Goal: Information Seeking & Learning: Learn about a topic

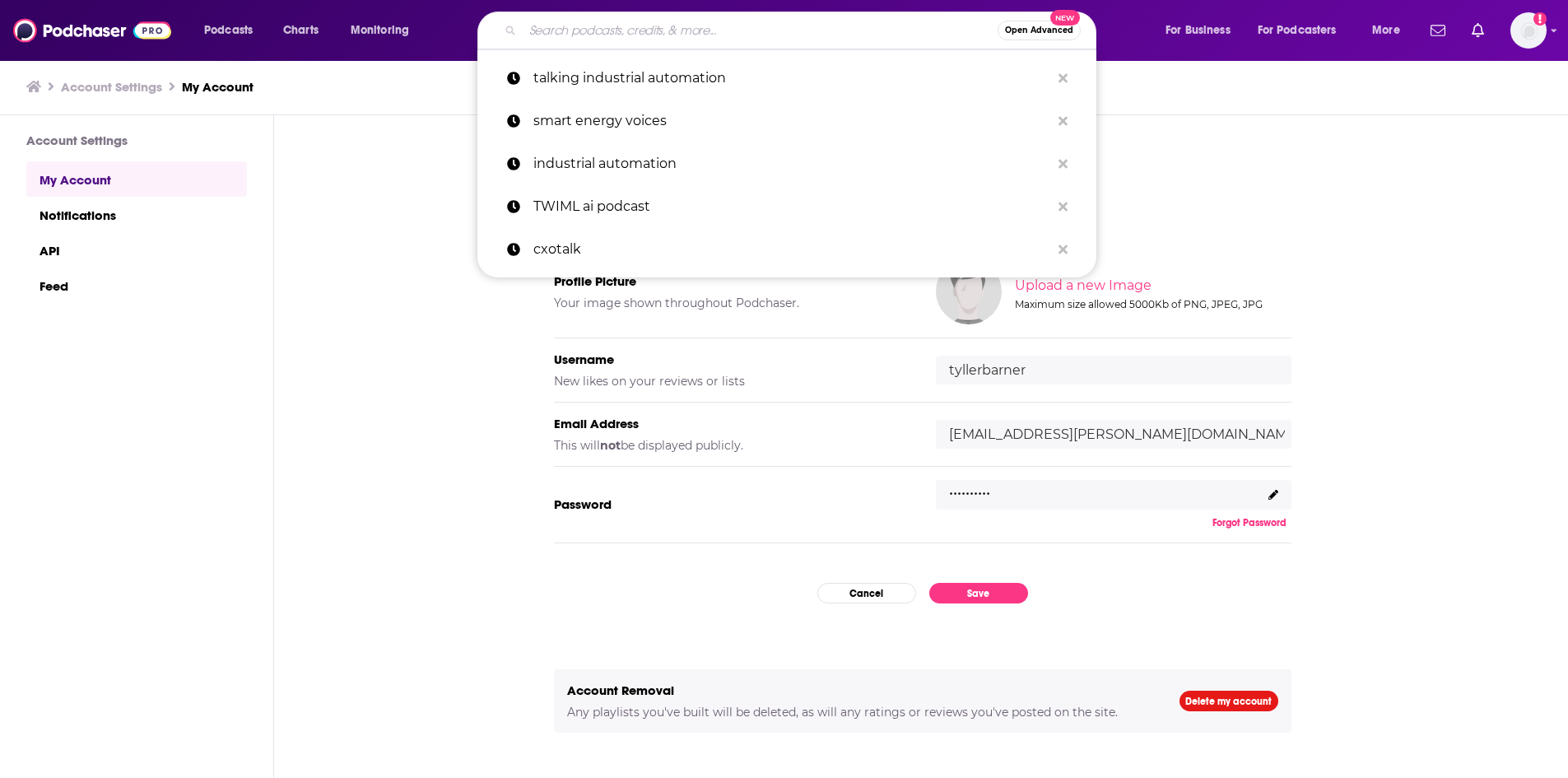
click at [577, 29] on input "Search podcasts, credits, & more..." at bounding box center [759, 30] width 475 height 26
type input "Engineering Culture"
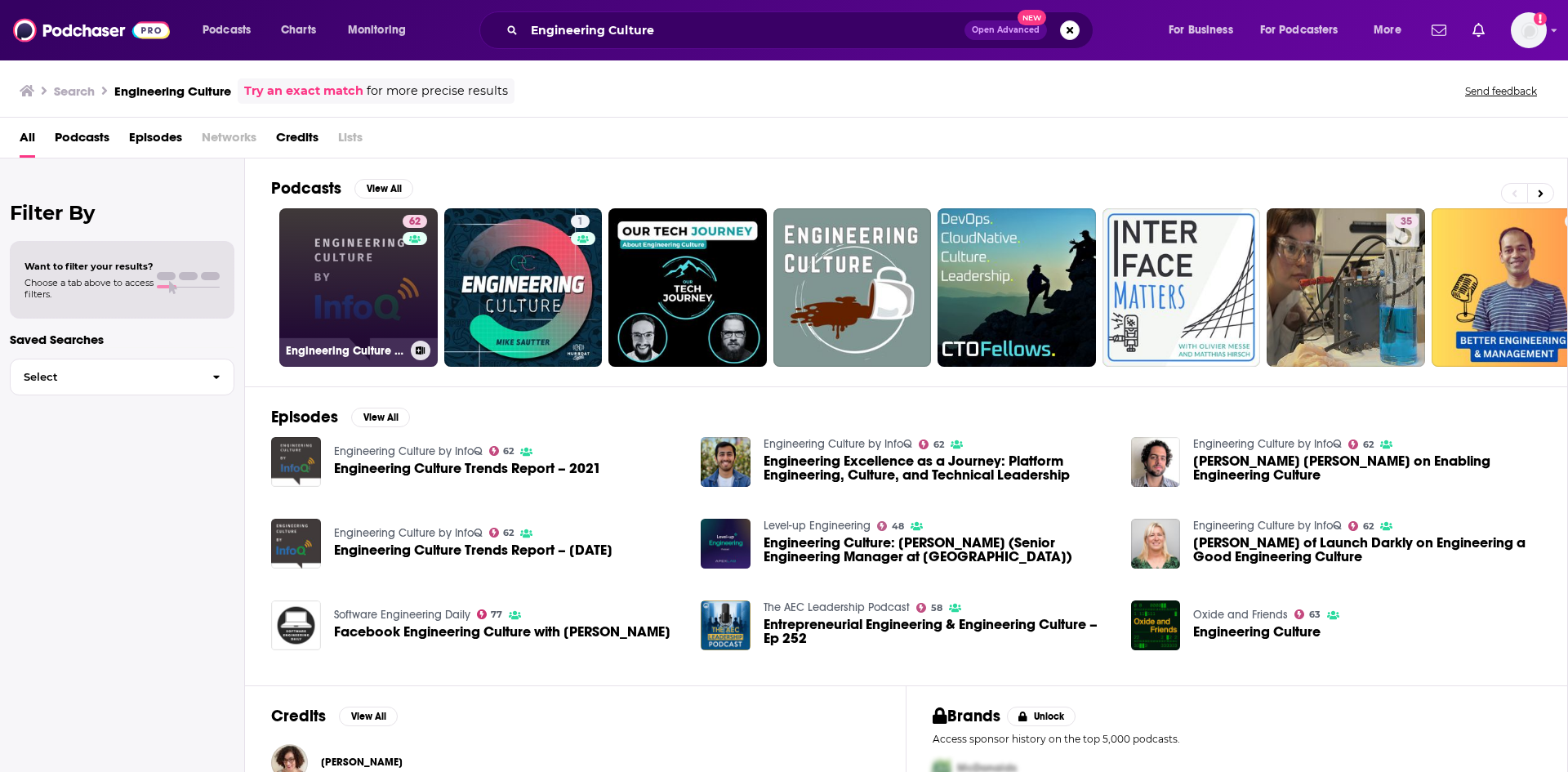
click at [365, 290] on link "62 Engineering Culture by InfoQ" at bounding box center [358, 288] width 159 height 159
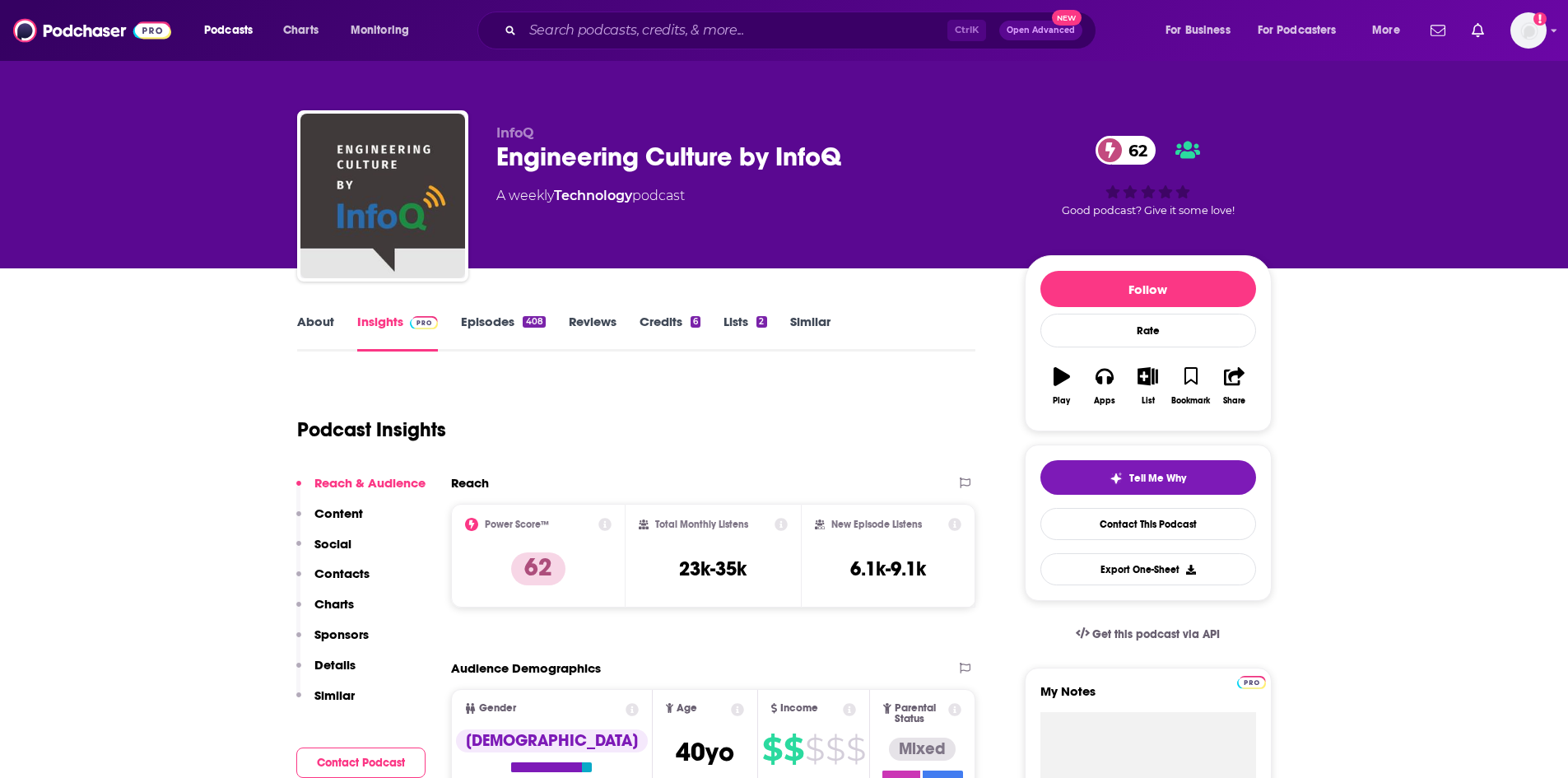
click at [707, 562] on h3 "23k-35k" at bounding box center [712, 569] width 68 height 24
copy div "23k-35k"
